Goal: Check status: Check status

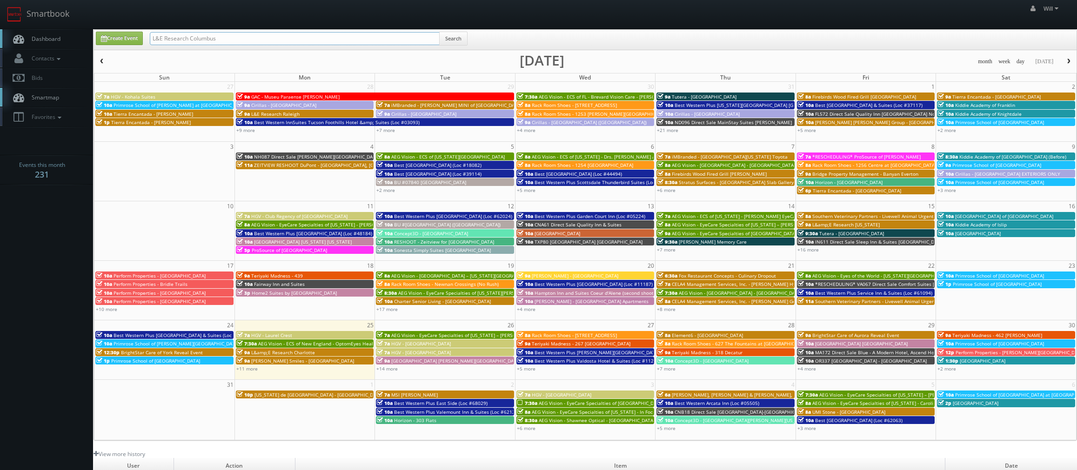
drag, startPoint x: 227, startPoint y: 32, endPoint x: 88, endPoint y: 20, distance: 139.6
click at [88, 21] on body "Smartbook Toggle Side Navigation Toggle Top Navigation Will Will Profile Logout…" at bounding box center [538, 316] width 1077 height 633
paste input "([DATE]) Landrys - Landrys Seafood House [GEOGRAPHIC_DATA] GALV - selections ma…"
drag, startPoint x: 181, startPoint y: 38, endPoint x: 24, endPoint y: 22, distance: 157.5
click at [24, 22] on body "Smartbook Toggle Side Navigation Toggle Top Navigation Will Will Profile Logout…" at bounding box center [538, 316] width 1077 height 633
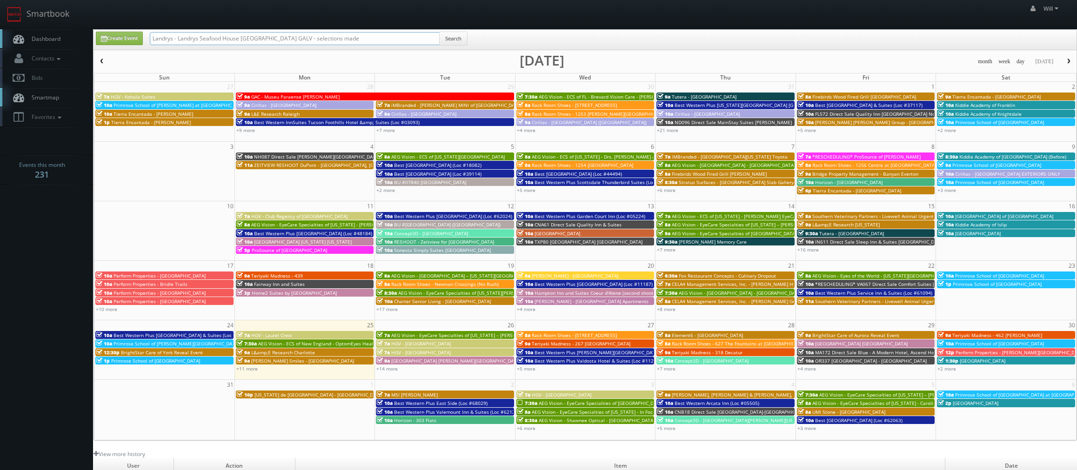
drag, startPoint x: 284, startPoint y: 38, endPoint x: 583, endPoint y: 79, distance: 301.9
click at [583, 78] on div "Create Event Landrys - Landrys Seafood House [GEOGRAPHIC_DATA] GALV - selection…" at bounding box center [586, 235] width 984 height 412
type input "Landrys - Landrys Seafood House [GEOGRAPHIC_DATA] GALV"
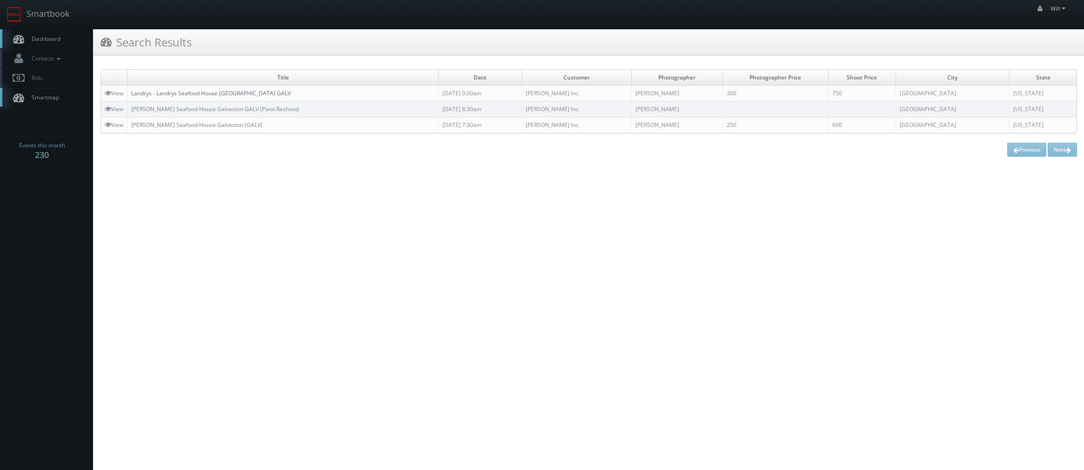
click at [186, 95] on link "Landrys - Landrys Seafood House [GEOGRAPHIC_DATA] GALV" at bounding box center [211, 93] width 160 height 8
